Goal: Use online tool/utility

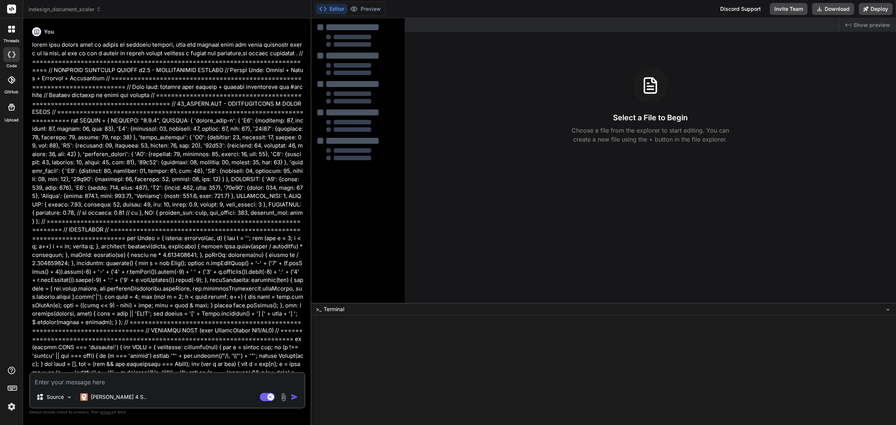
type textarea "x"
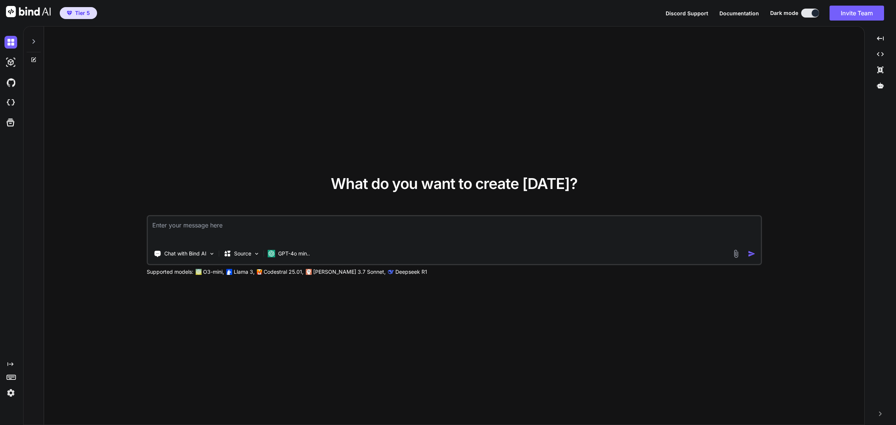
type textarea "x"
click at [566, 101] on div "What do you want to create today? Chat with Bind AI Source GPT-4o min.. Support…" at bounding box center [454, 226] width 821 height 399
